Goal: Task Accomplishment & Management: Use online tool/utility

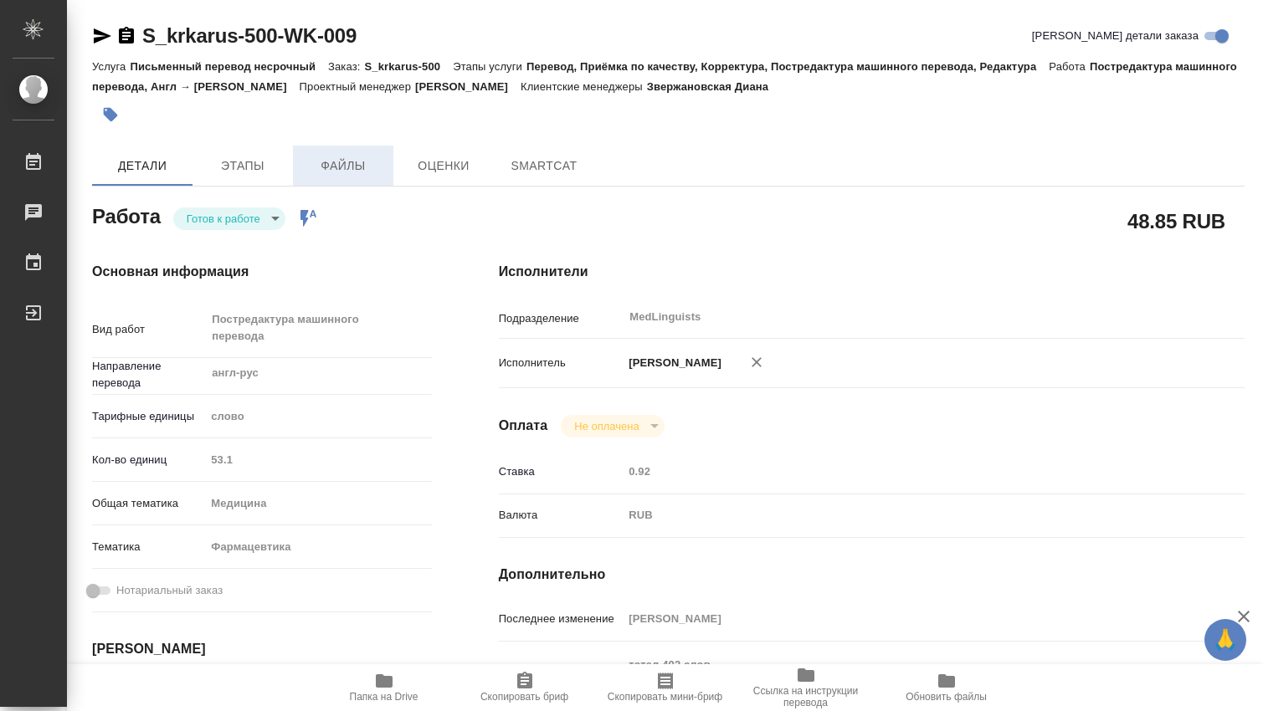
type textarea "x"
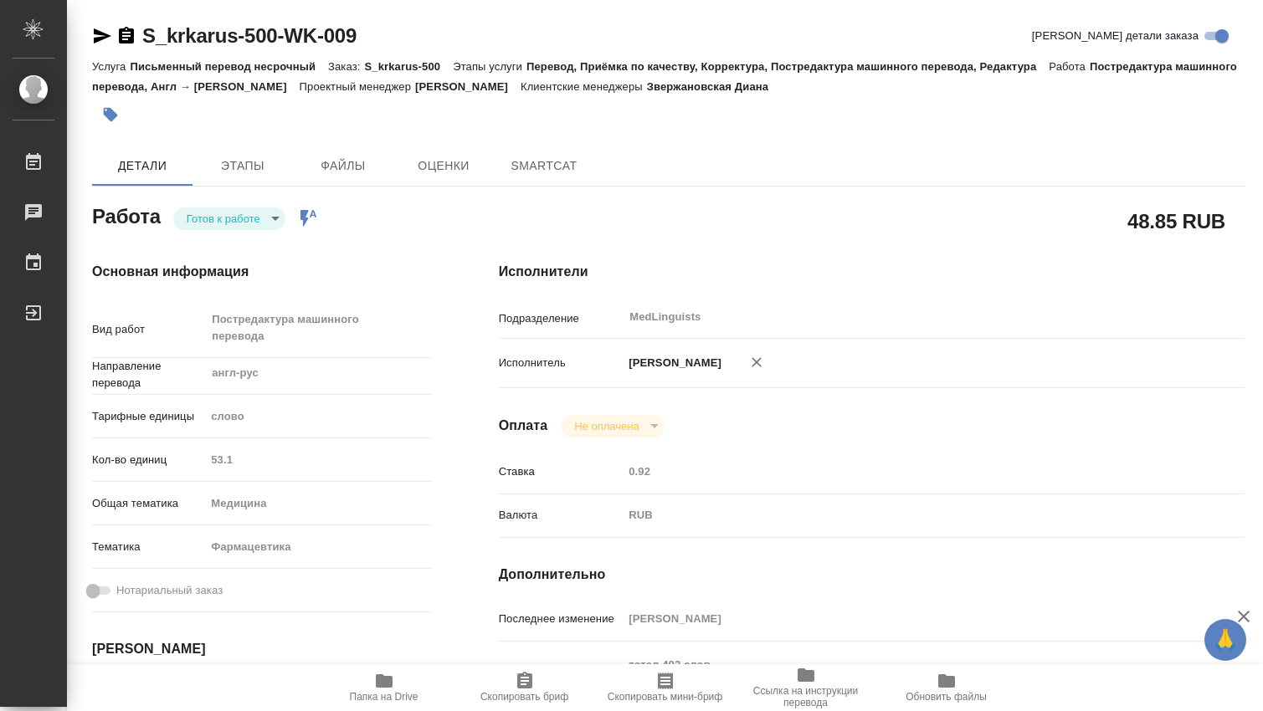
type textarea "x"
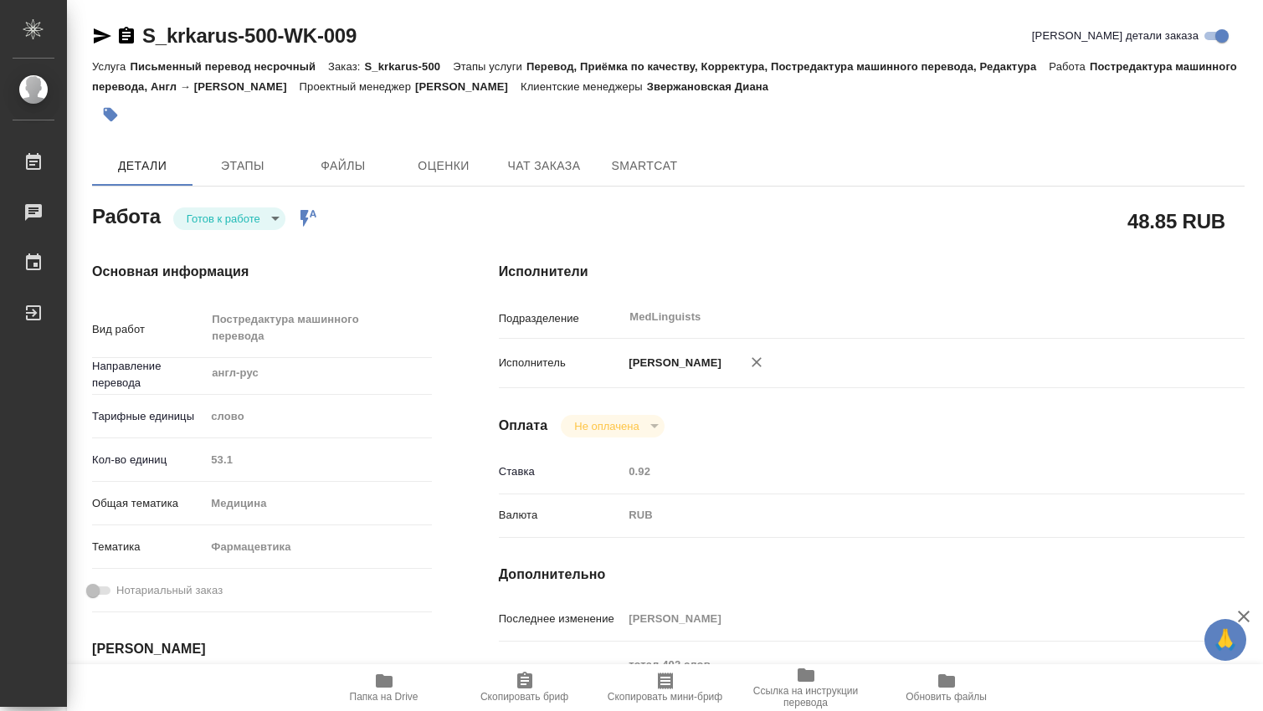
type textarea "x"
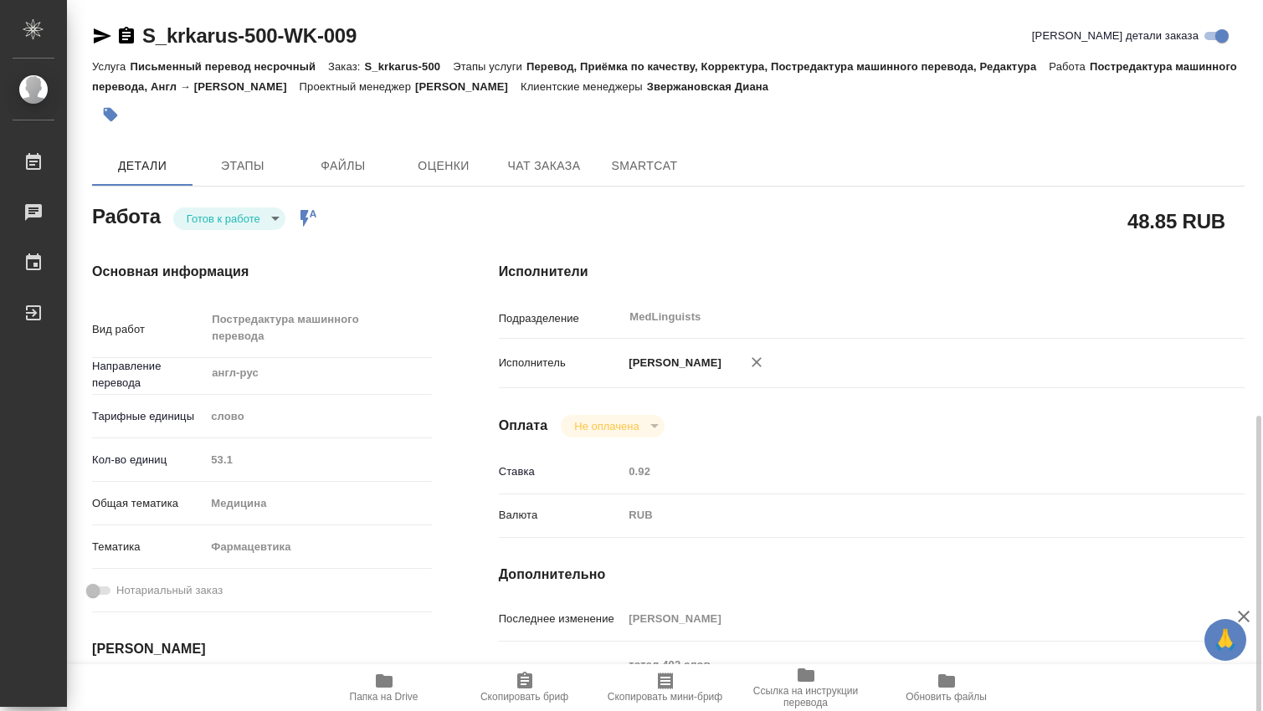
scroll to position [279, 0]
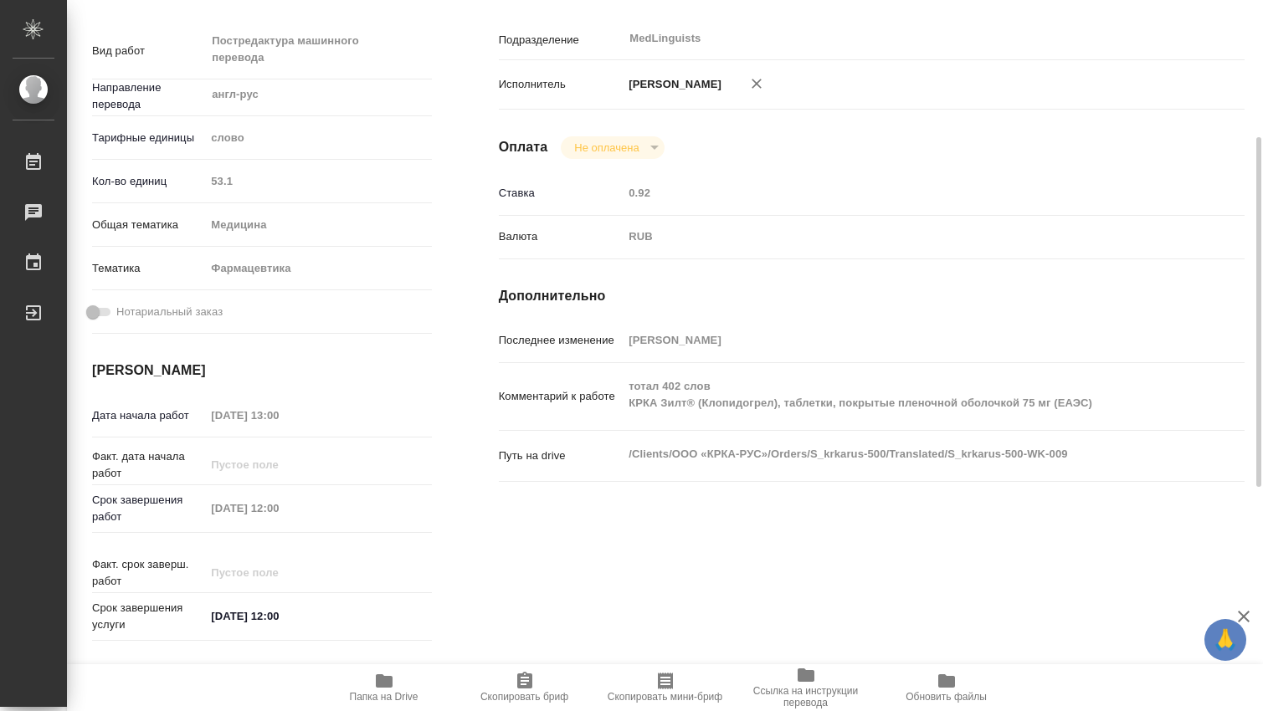
type textarea "x"
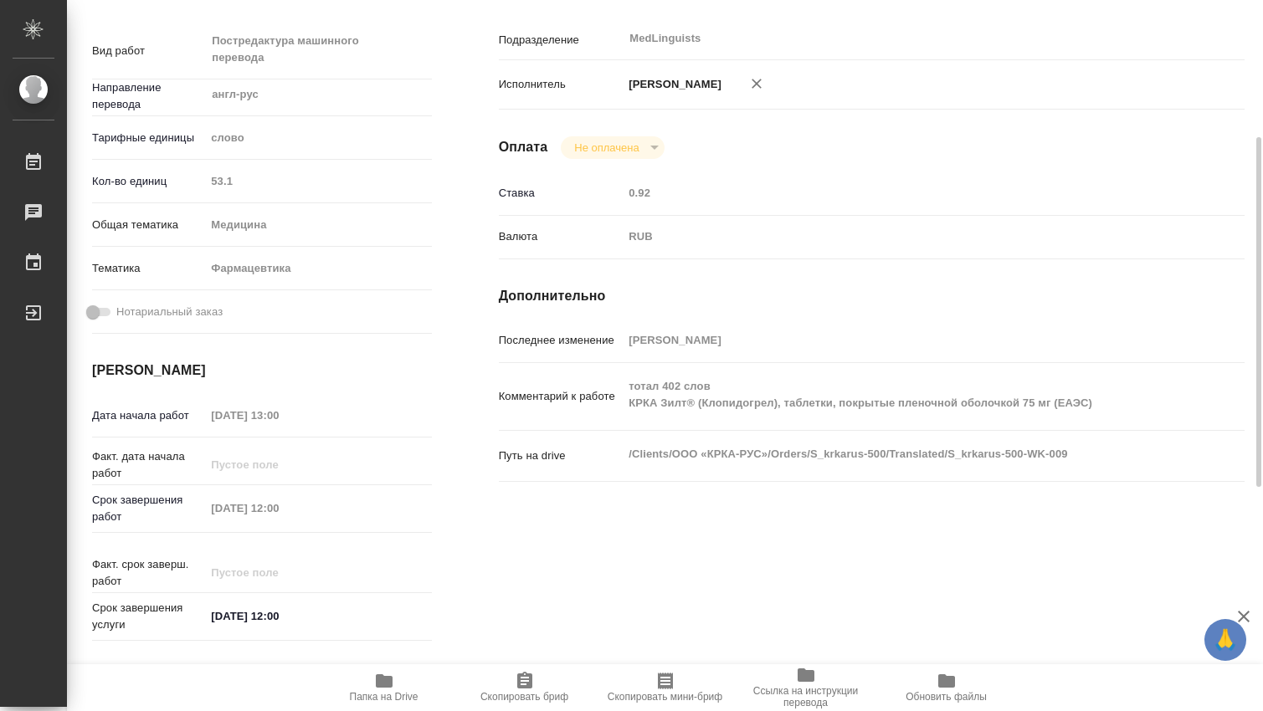
scroll to position [0, 0]
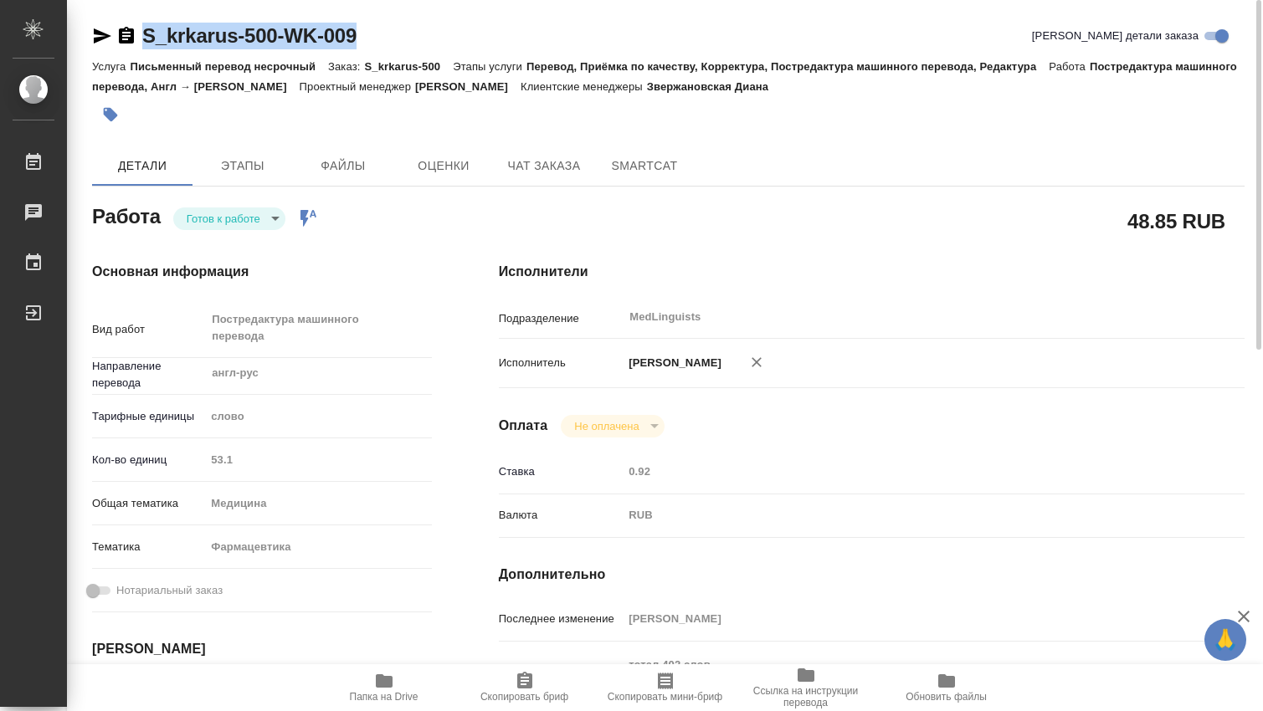
drag, startPoint x: 365, startPoint y: 38, endPoint x: 139, endPoint y: 34, distance: 226.0
click at [139, 34] on div "S_krkarus-500-WK-009 [PERSON_NAME] детали заказа" at bounding box center [668, 36] width 1152 height 27
copy link "S_krkarus-500-WK-009"
